Goal: Task Accomplishment & Management: Use online tool/utility

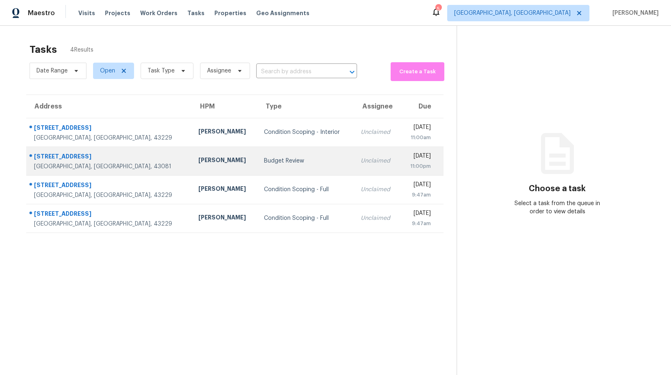
click at [264, 165] on div "Budget Review" at bounding box center [305, 161] width 83 height 8
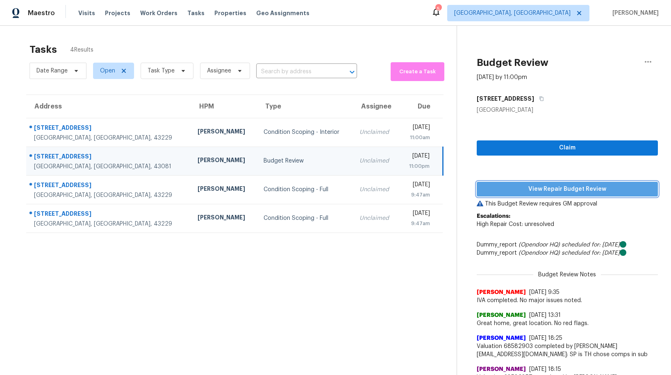
click at [488, 189] on span "View Repair Budget Review" at bounding box center [567, 189] width 168 height 10
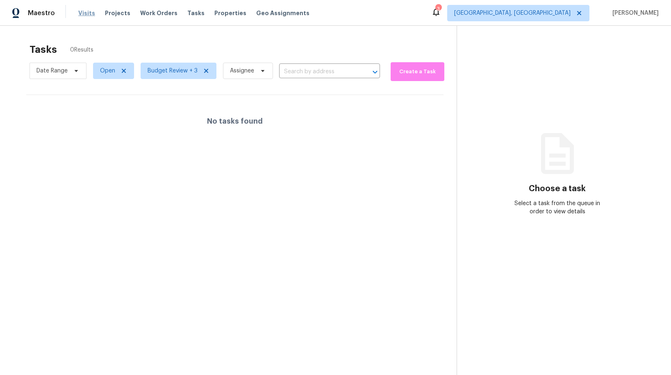
click at [82, 15] on span "Visits" at bounding box center [86, 13] width 17 height 8
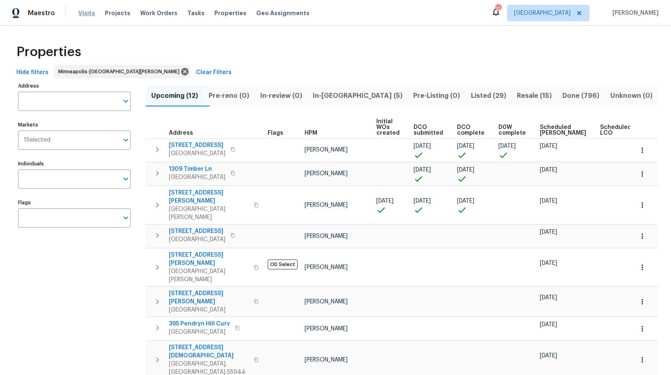
click at [82, 11] on span "Visits" at bounding box center [86, 13] width 17 height 8
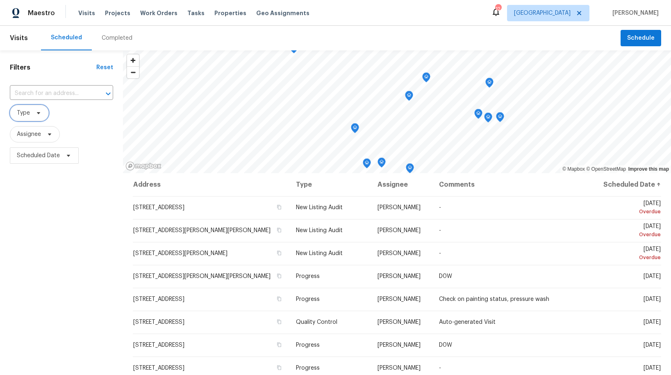
click at [26, 112] on span "Type" at bounding box center [23, 113] width 13 height 8
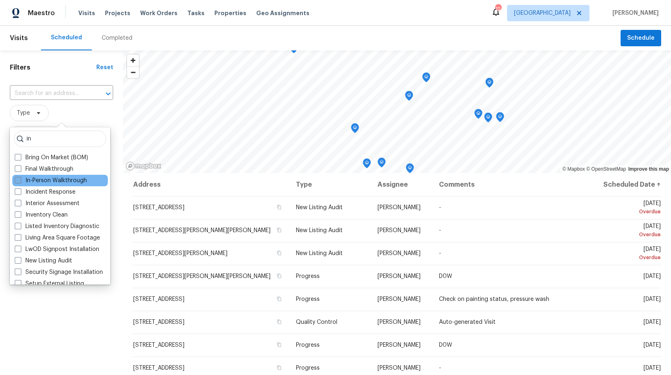
type input "in"
click at [18, 180] on span at bounding box center [18, 180] width 7 height 7
click at [18, 180] on input "In-Person Walkthrough" at bounding box center [17, 179] width 5 height 5
checkbox input "true"
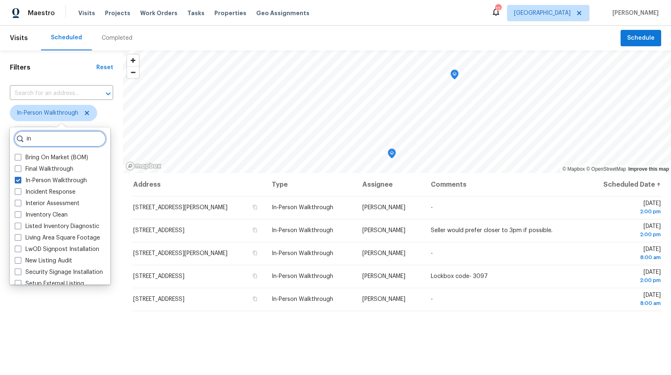
click at [36, 136] on input "in" at bounding box center [60, 139] width 92 height 16
type input "i"
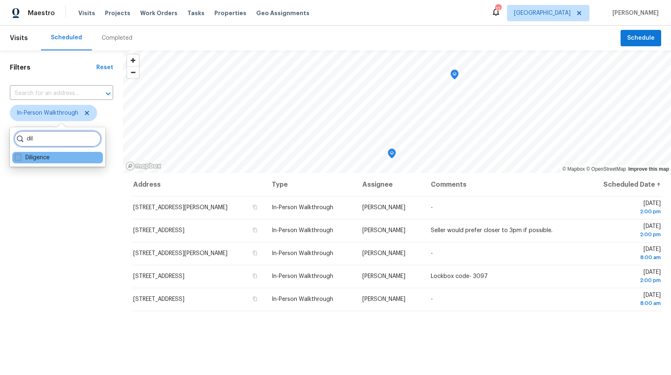
type input "dil"
click at [37, 159] on label "Diligence" at bounding box center [32, 158] width 35 height 8
click at [20, 159] on input "Diligence" at bounding box center [17, 156] width 5 height 5
checkbox input "true"
